Goal: Transaction & Acquisition: Purchase product/service

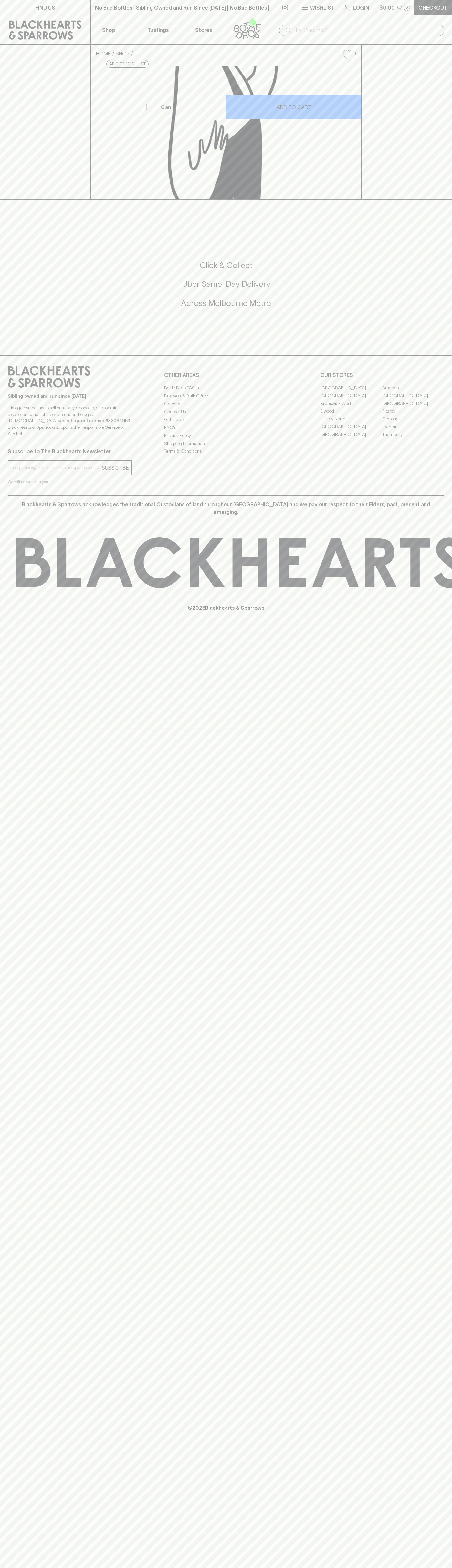
click at [388, 16] on div "​" at bounding box center [361, 30] width 181 height 29
click at [433, 173] on div "HOME SHOP Sailors Grave Sea Bird Coastal Hazy Pale 355ml (can) $6.00 Add to wis…" at bounding box center [226, 122] width 452 height 155
click at [329, 1567] on html "FIND US | No Bad Bottles | Sibling Owned and Run Since [DATE] | No Bad Bottles …" at bounding box center [226, 784] width 452 height 1568
click at [13, 981] on div "FIND US | No Bad Bottles | Sibling Owned and Run Since [DATE] | No Bad Bottles …" at bounding box center [226, 784] width 452 height 1568
